Goal: Information Seeking & Learning: Learn about a topic

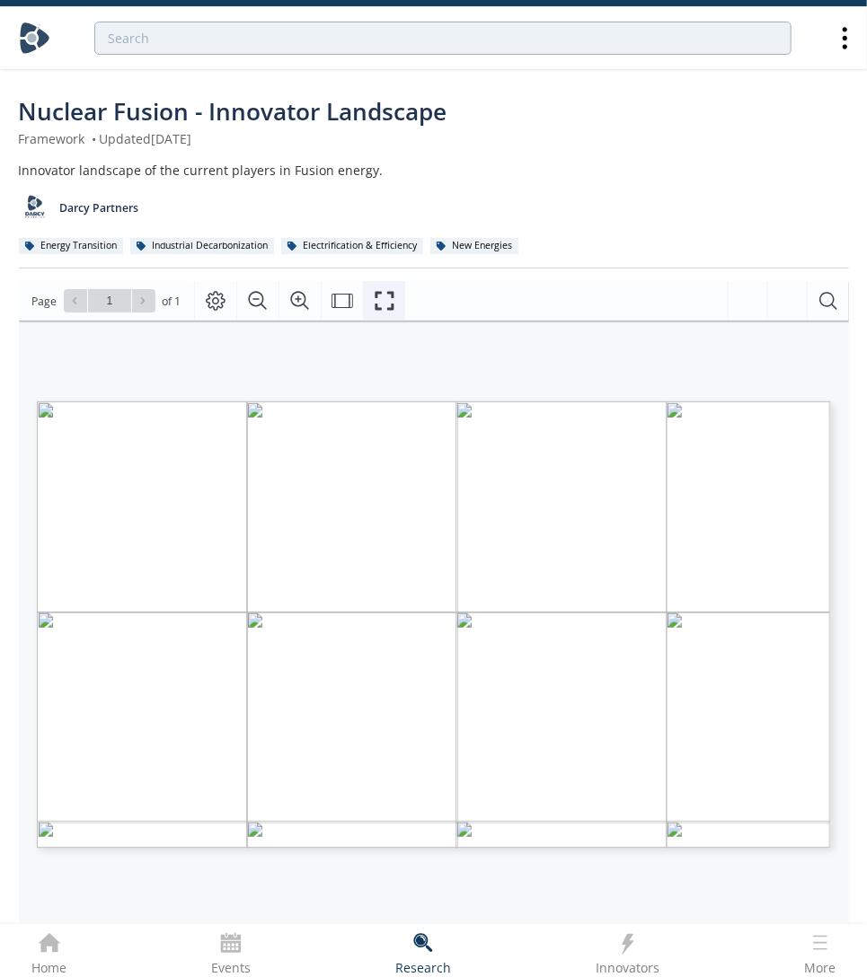
click at [390, 304] on icon "Fullscreen" at bounding box center [385, 301] width 22 height 22
click at [383, 304] on icon "Fullscreen" at bounding box center [385, 301] width 22 height 22
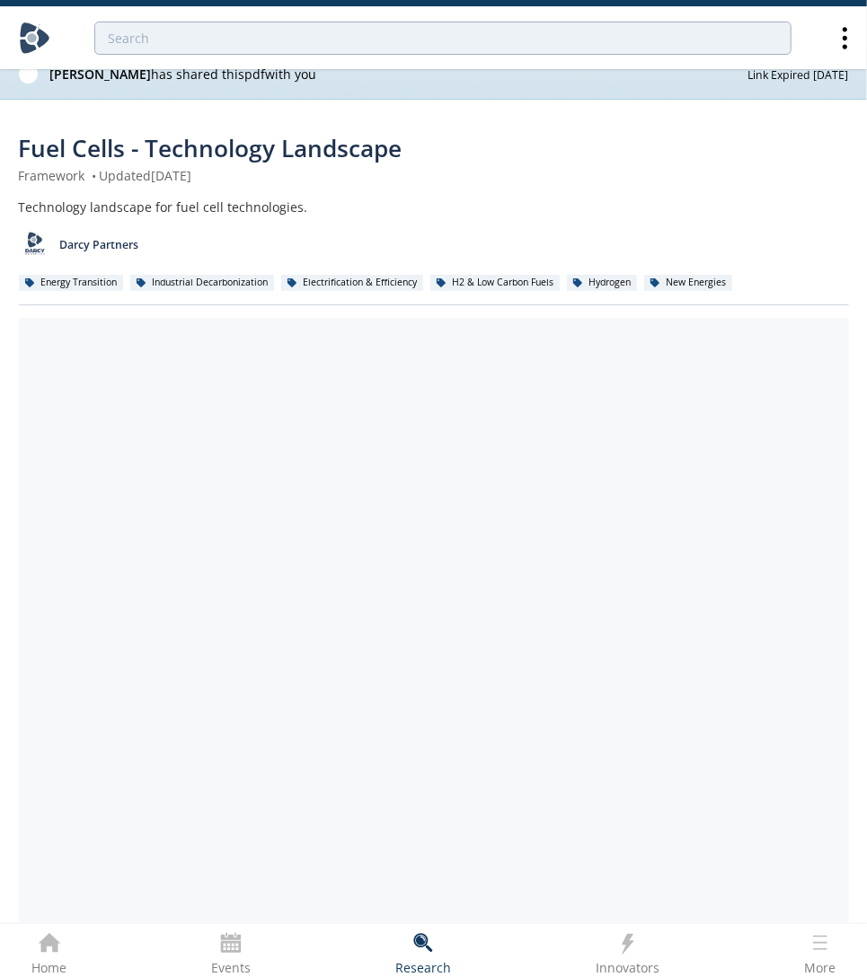
scroll to position [16, 0]
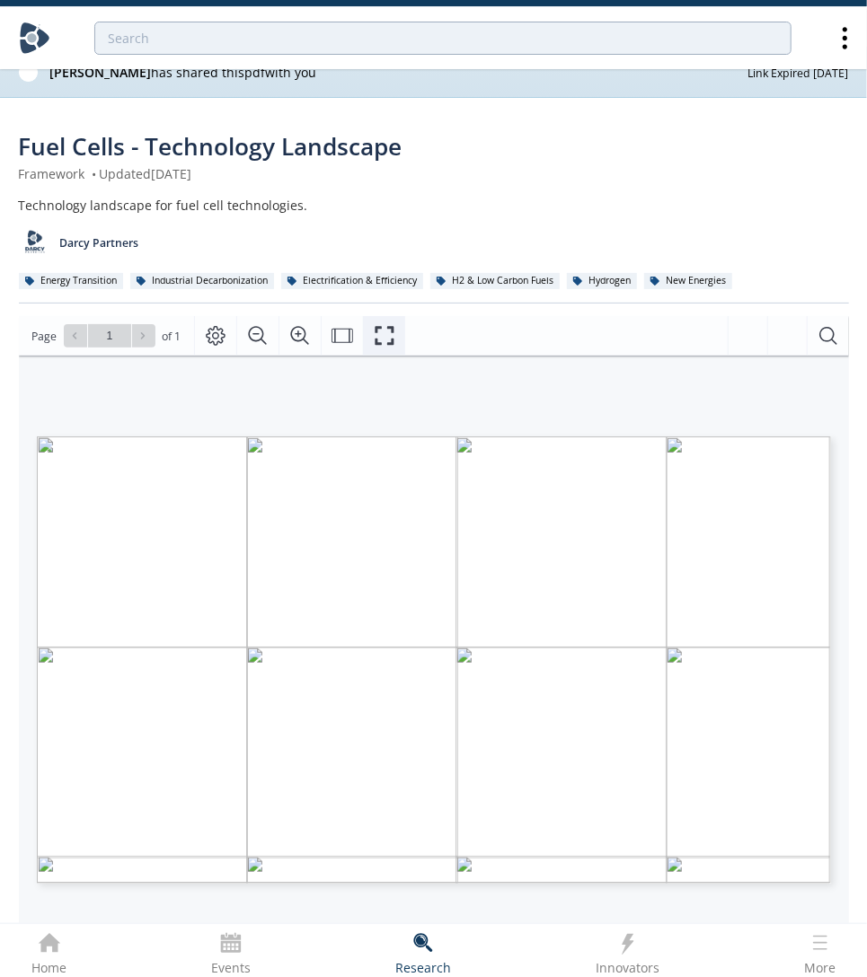
click at [394, 334] on icon "Fullscreen" at bounding box center [385, 336] width 22 height 22
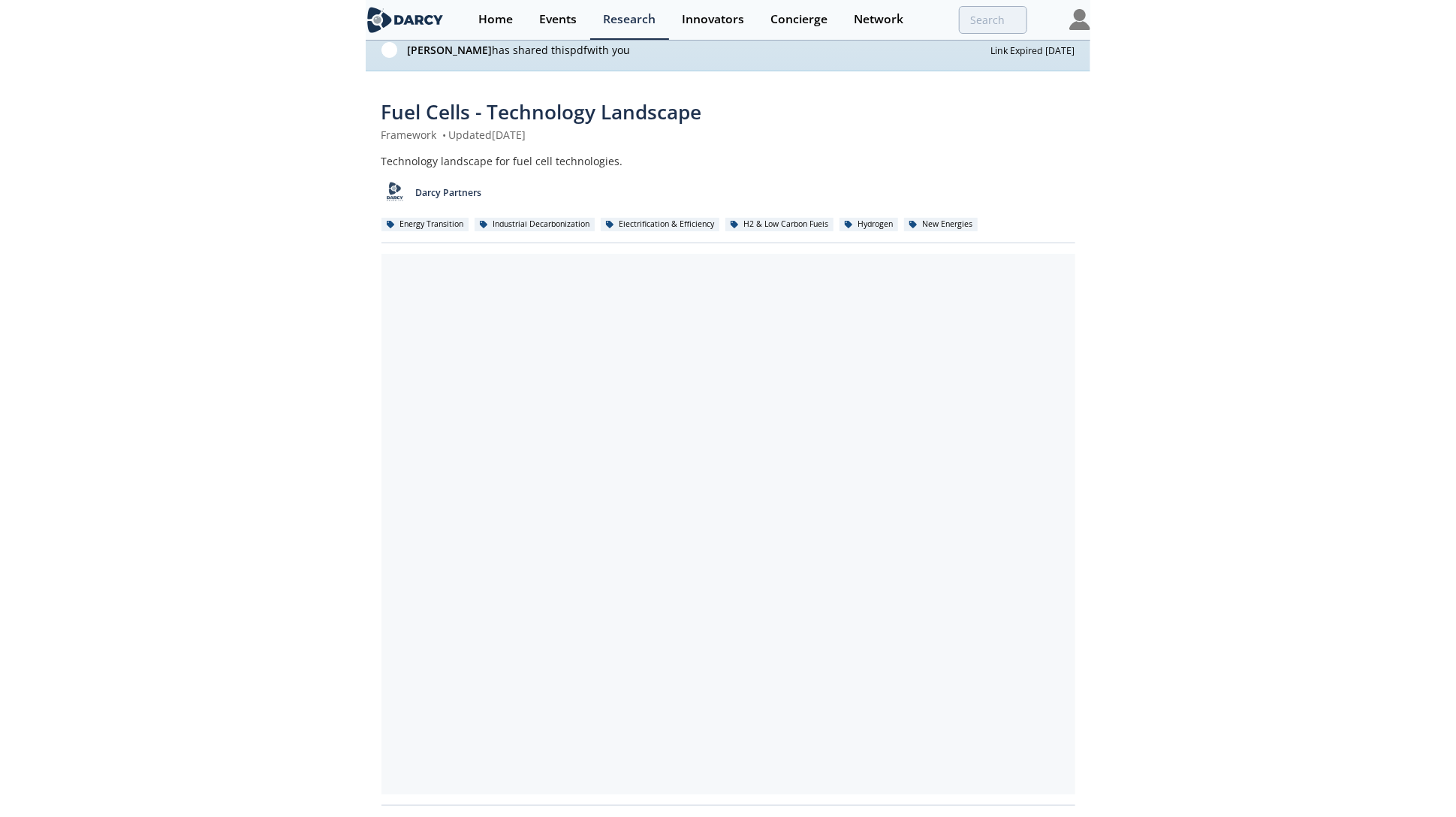
scroll to position [0, 0]
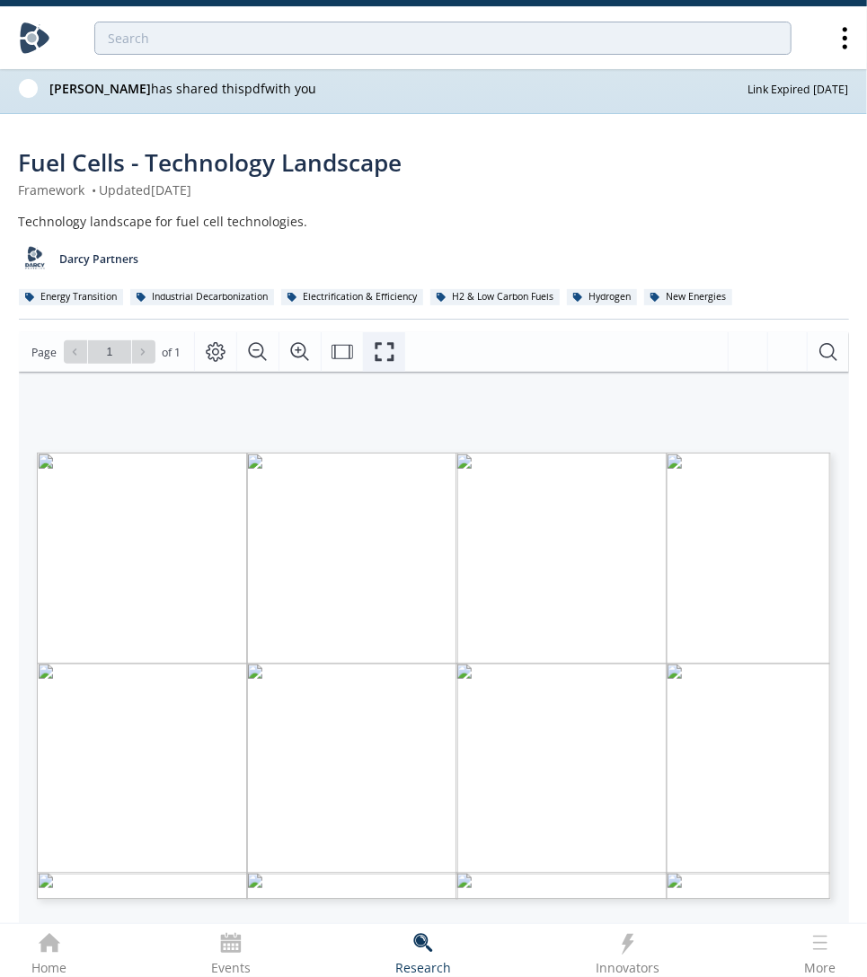
click at [397, 355] on button "Fullscreen" at bounding box center [384, 352] width 42 height 40
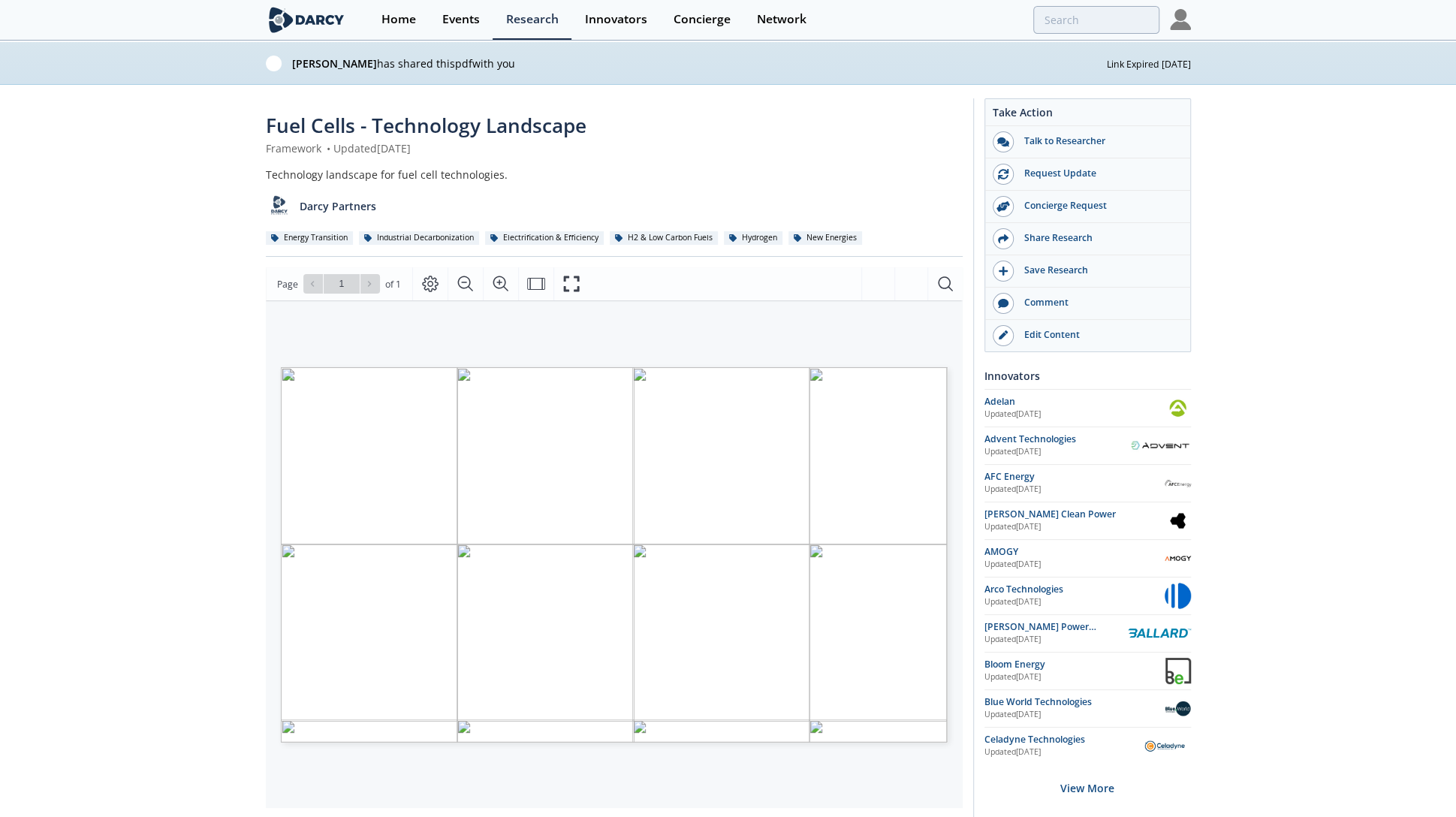
click at [590, 280] on div "Page Go to Page 1 of 1 1 / 1" at bounding box center [614, 284] width 697 height 33
click at [568, 285] on icon "Fullscreen" at bounding box center [572, 284] width 18 height 18
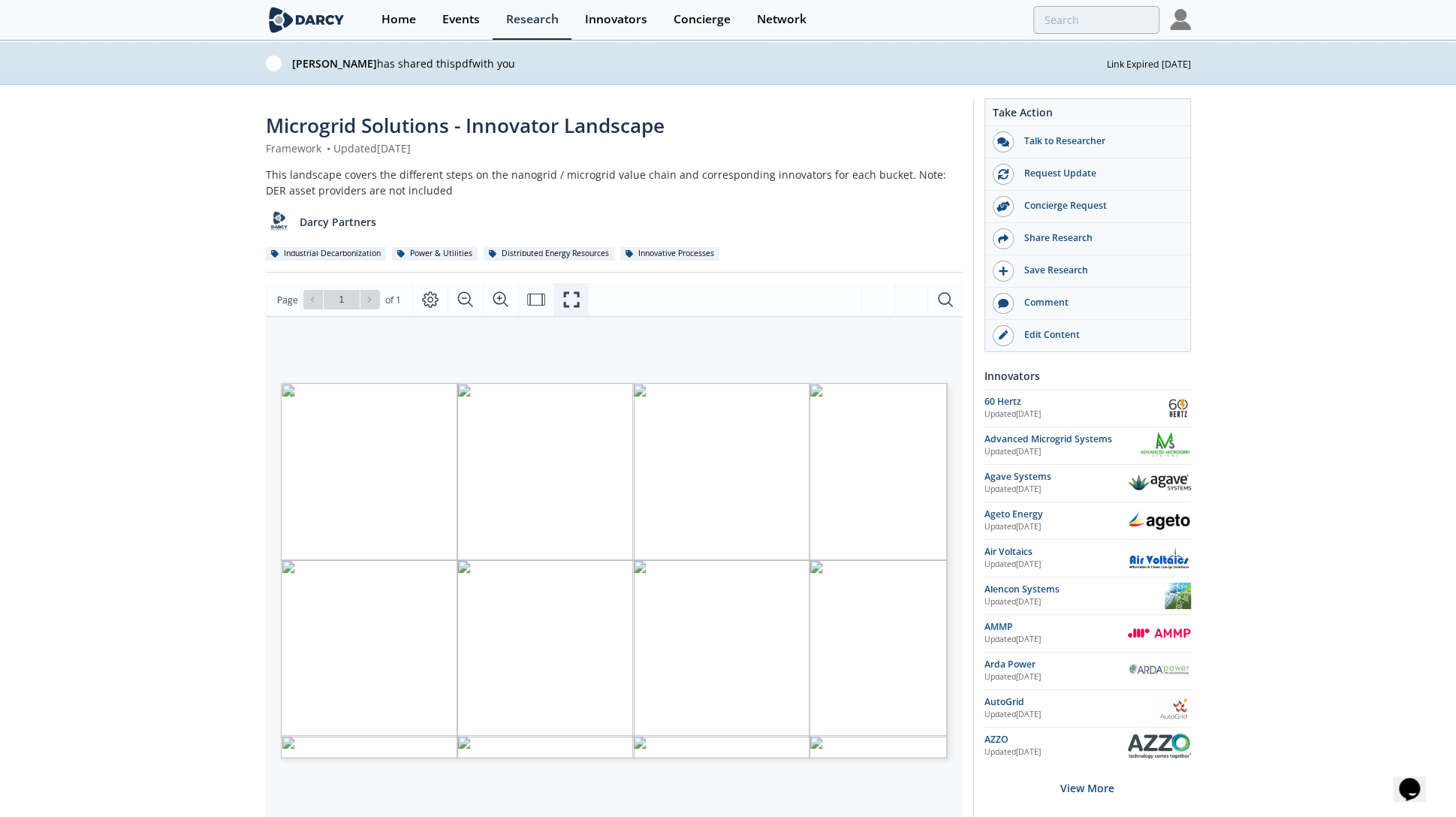
click at [570, 296] on icon "Fullscreen" at bounding box center [572, 300] width 18 height 18
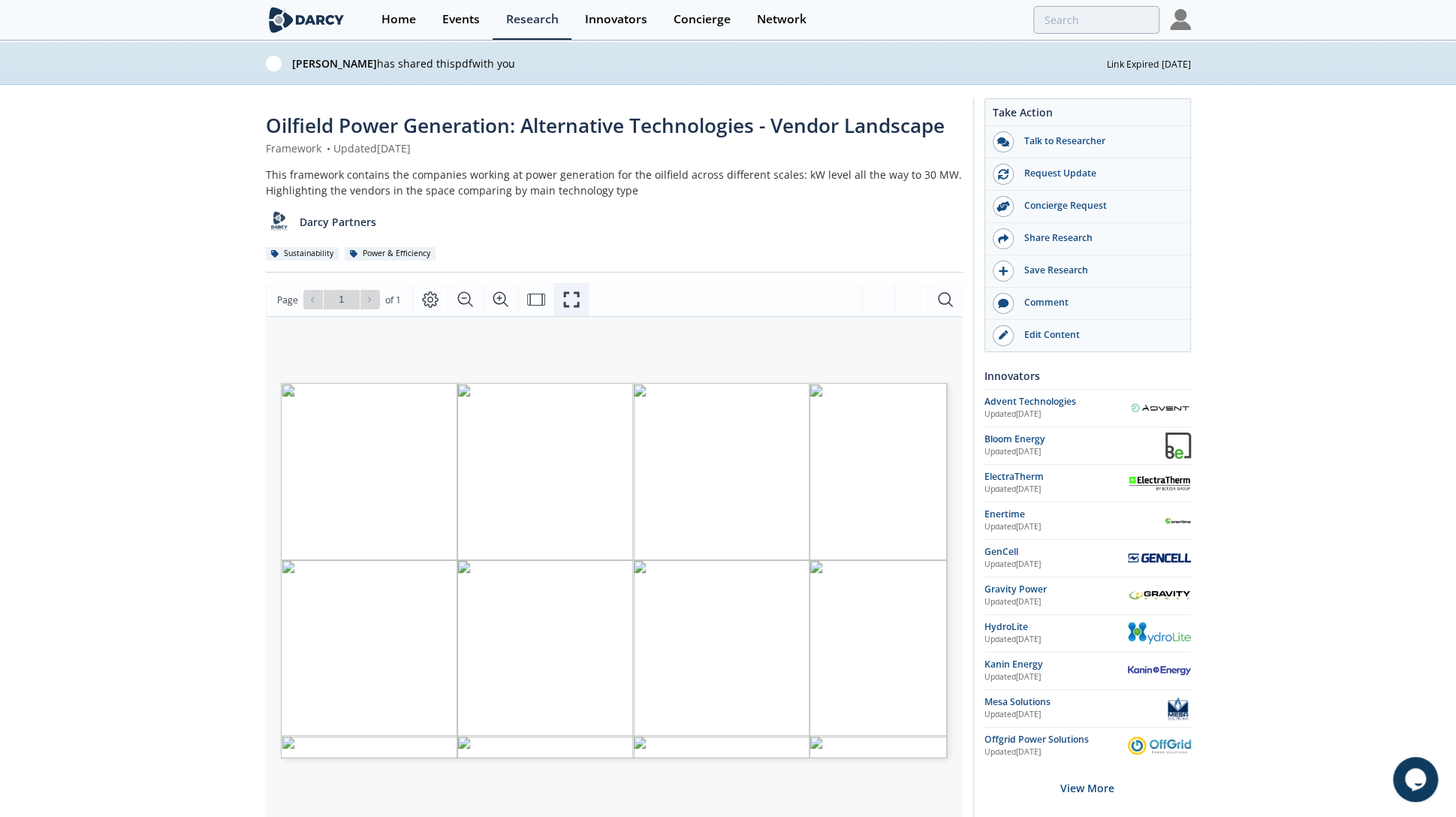
click at [586, 307] on button "Fullscreen" at bounding box center [571, 300] width 35 height 33
